Goal: Task Accomplishment & Management: Use online tool/utility

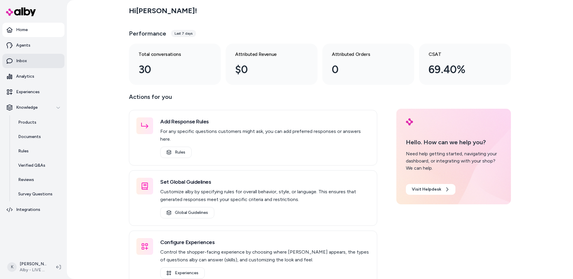
click at [39, 62] on link "Inbox" at bounding box center [33, 61] width 62 height 14
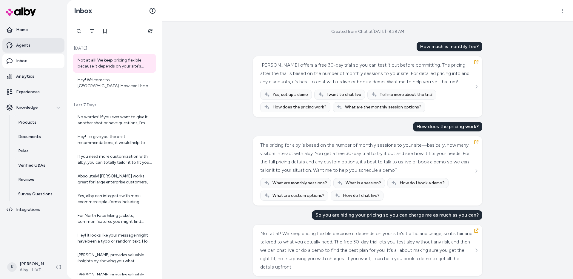
click at [42, 50] on link "Agents" at bounding box center [33, 45] width 62 height 14
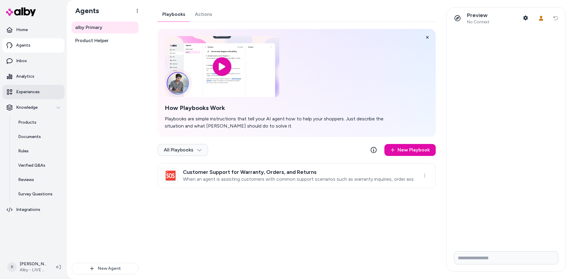
click at [28, 93] on p "Experiences" at bounding box center [28, 92] width 24 height 6
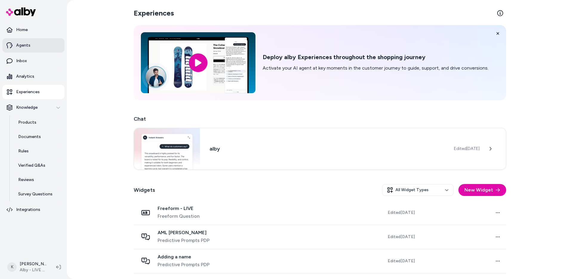
click at [44, 46] on link "Agents" at bounding box center [33, 45] width 62 height 14
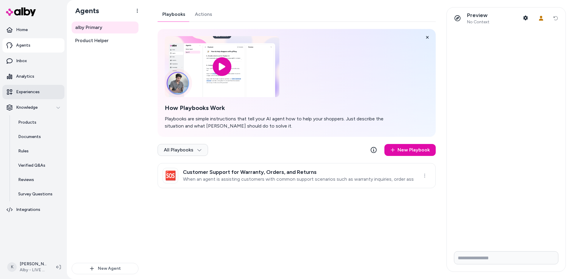
click at [20, 95] on link "Experiences" at bounding box center [33, 92] width 62 height 14
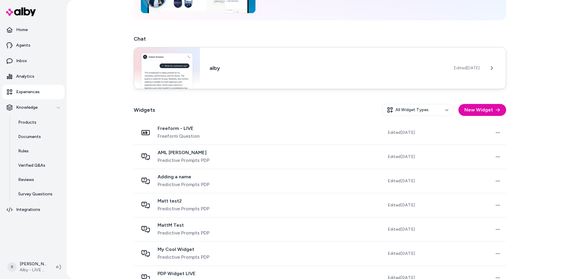
scroll to position [88, 0]
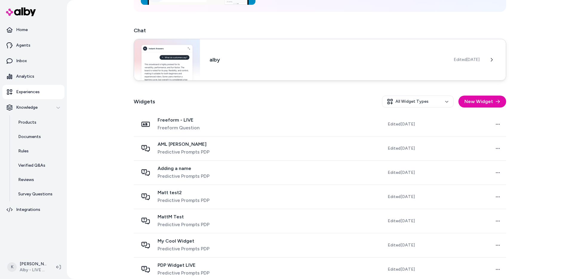
click at [226, 55] on div "alby Edited Jun 17, 2025" at bounding box center [320, 60] width 373 height 42
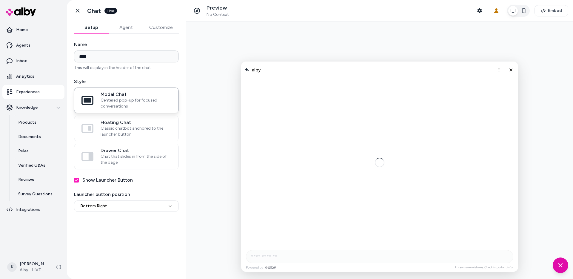
click at [122, 31] on button "Agent" at bounding box center [126, 28] width 35 height 12
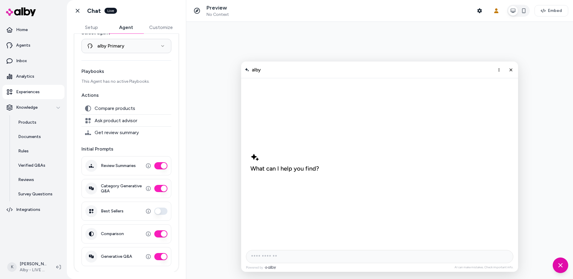
scroll to position [17, 0]
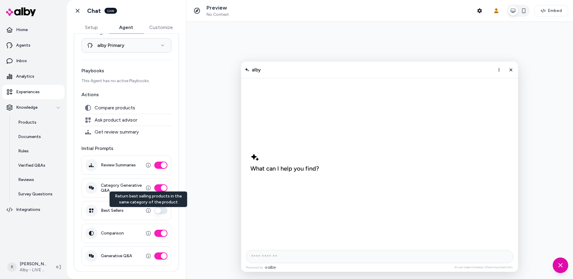
click at [231, 221] on div at bounding box center [379, 150] width 387 height 257
click at [213, 221] on div at bounding box center [379, 150] width 387 height 257
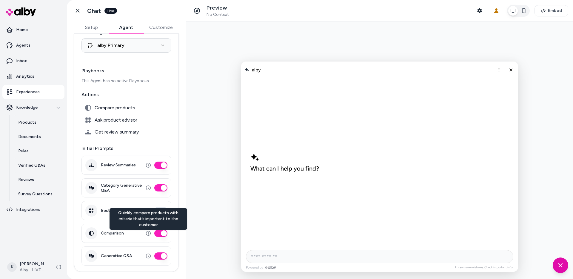
click at [216, 196] on div at bounding box center [379, 150] width 387 height 257
click at [183, 167] on div "**********" at bounding box center [126, 135] width 119 height 238
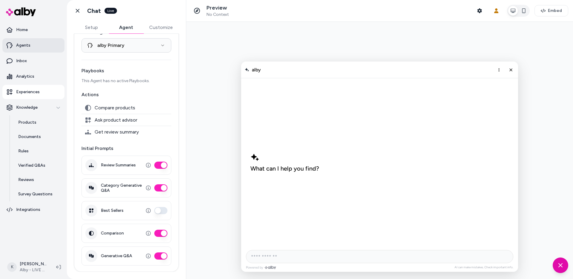
click at [21, 43] on p "Agents" at bounding box center [23, 45] width 14 height 6
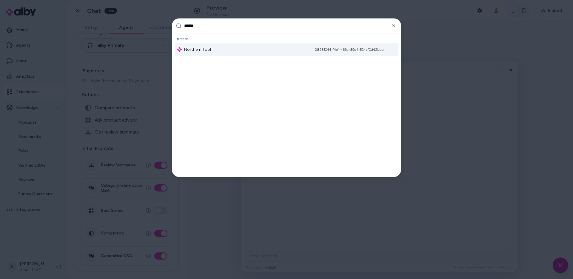
type input "*******"
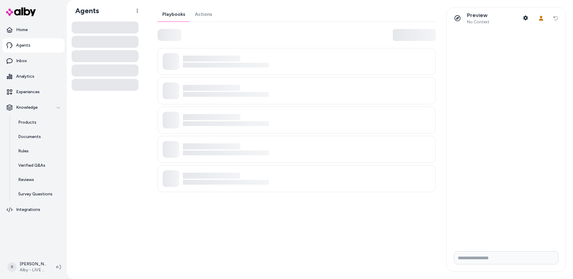
click at [213, 16] on link "Actions" at bounding box center [203, 14] width 27 height 14
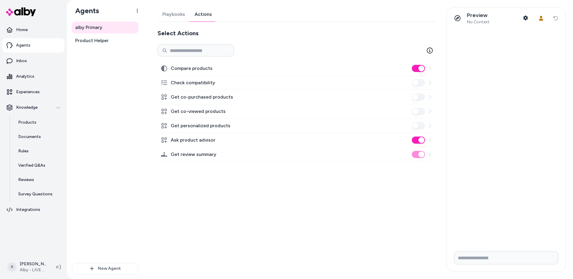
click at [246, 210] on div "Playbooks Actions Select Actions Compare products Check compatibility Get co-pu…" at bounding box center [295, 139] width 289 height 265
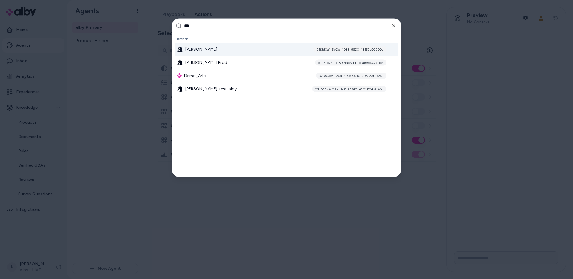
type input "****"
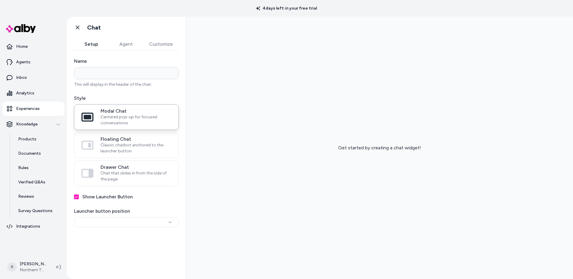
click at [127, 45] on button "Agent" at bounding box center [126, 44] width 35 height 12
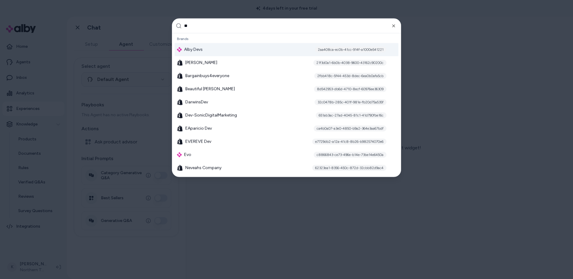
type input "***"
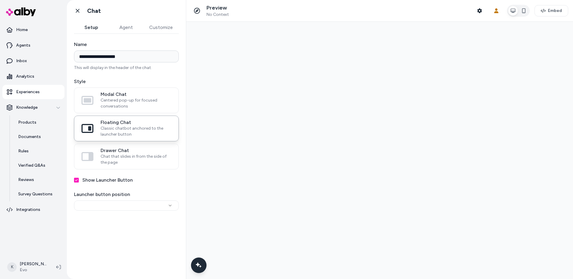
click at [125, 31] on button "Agent" at bounding box center [126, 28] width 35 height 12
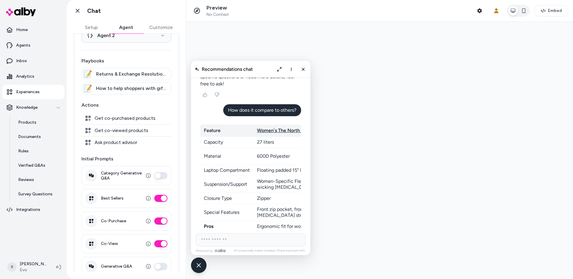
scroll to position [38, 0]
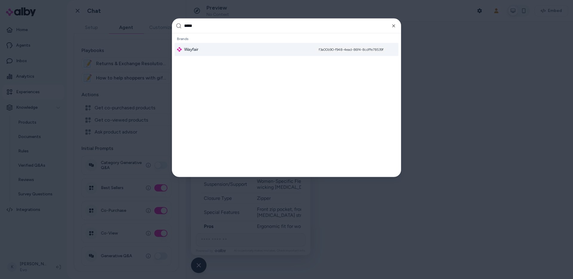
type input "******"
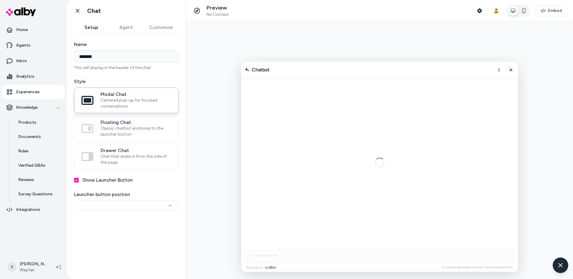
click at [127, 29] on button "Agent" at bounding box center [126, 28] width 35 height 12
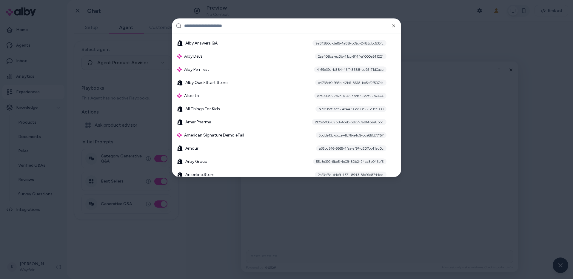
scroll to position [289, 0]
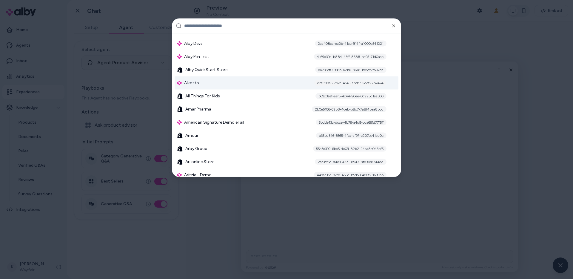
click at [223, 79] on div "Alkosto db9330a6-7b7c-4145-abfb-92dcf22b7474" at bounding box center [287, 82] width 224 height 13
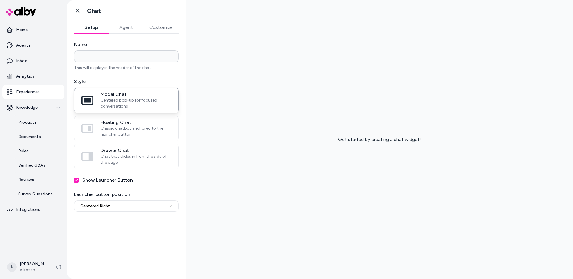
click at [116, 34] on div "**********" at bounding box center [126, 153] width 119 height 238
click at [128, 26] on button "Agent" at bounding box center [126, 28] width 35 height 12
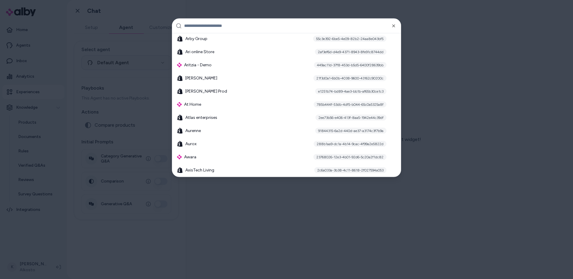
scroll to position [377, 0]
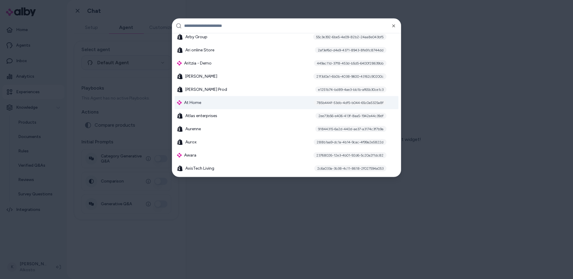
click at [248, 99] on div "At Home 785b444f-53db-4df5-b044-65c0a5325a8f" at bounding box center [287, 102] width 224 height 13
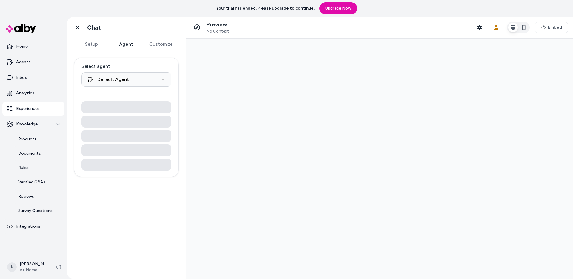
click at [127, 41] on button "Agent" at bounding box center [126, 44] width 35 height 12
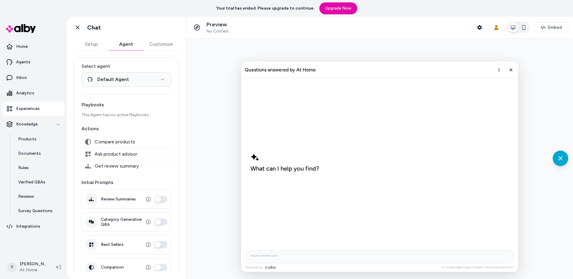
click at [197, 95] on div at bounding box center [379, 159] width 387 height 240
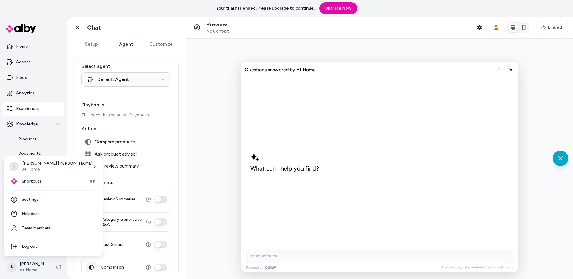
click at [40, 268] on html "**********" at bounding box center [286, 139] width 573 height 279
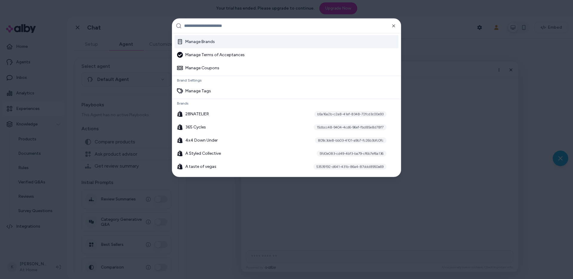
scroll to position [8, 0]
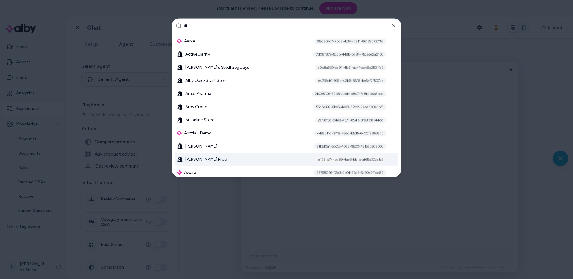
type input "**"
click div "Arlo Prod e1251b74-bd89-4ae3-bb1b-af65b30ce1c3"
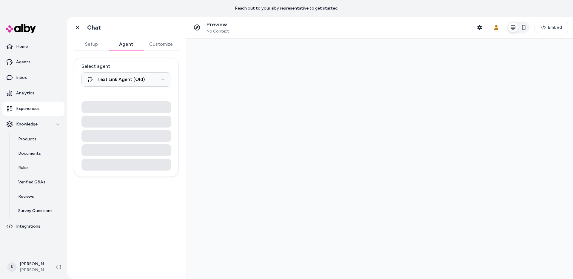
click at [130, 45] on button "Agent" at bounding box center [126, 44] width 35 height 12
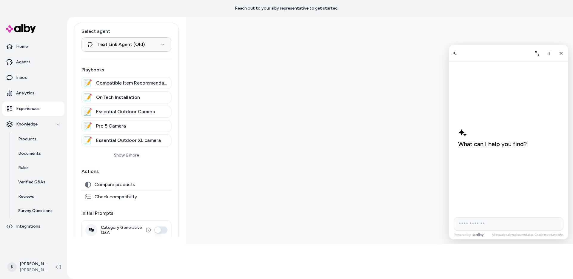
scroll to position [54, 0]
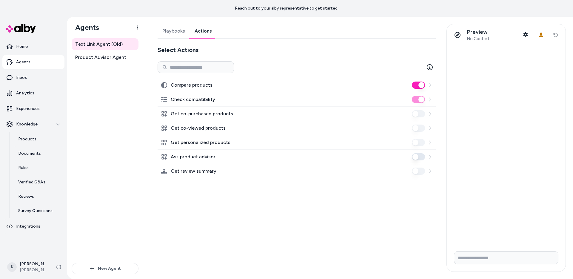
click at [206, 33] on link "Actions" at bounding box center [203, 31] width 27 height 14
click at [433, 86] on div "Compare products" at bounding box center [297, 85] width 278 height 14
click at [431, 85] on icon at bounding box center [430, 85] width 5 height 5
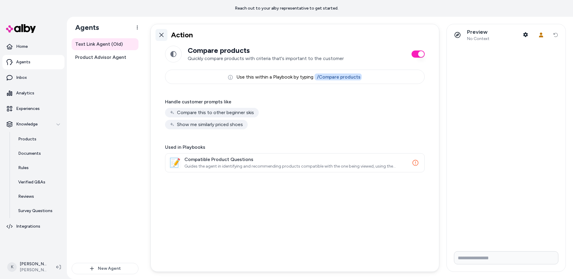
click at [157, 32] on link at bounding box center [162, 35] width 12 height 12
